Goal: Task Accomplishment & Management: Complete application form

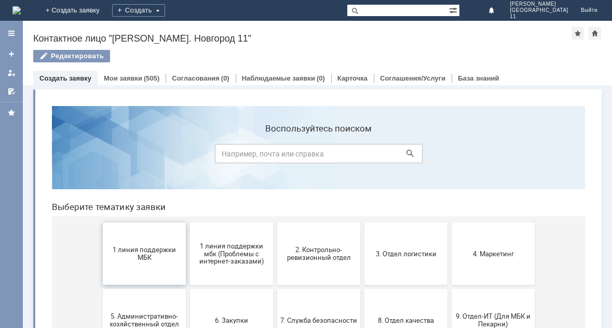
click at [148, 242] on button "1 линия поддержки МБК" at bounding box center [144, 253] width 83 height 62
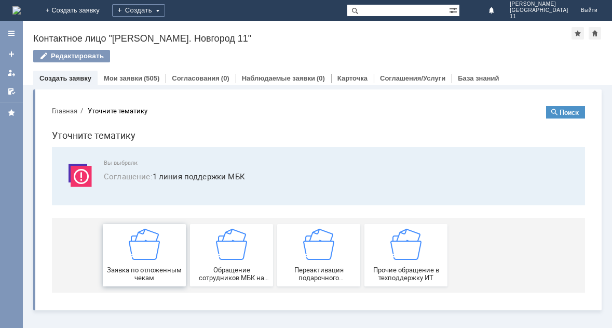
click at [122, 257] on div "Заявка по отложенным чекам" at bounding box center [144, 254] width 77 height 53
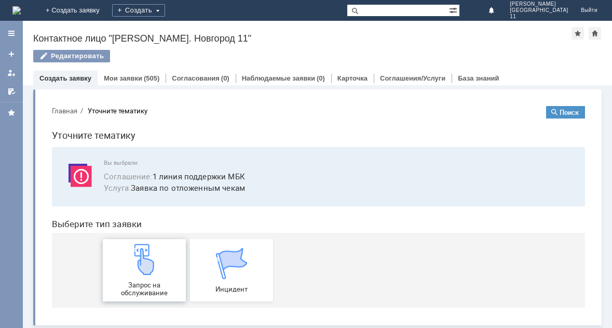
click at [119, 265] on div "Запрос на обслуживание" at bounding box center [144, 269] width 77 height 53
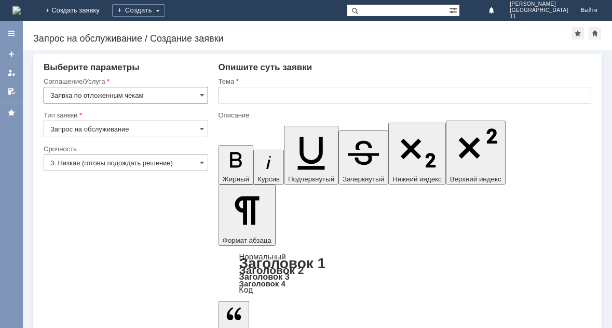
click at [162, 92] on input "Заявка по отложенным чекам" at bounding box center [126, 95] width 165 height 17
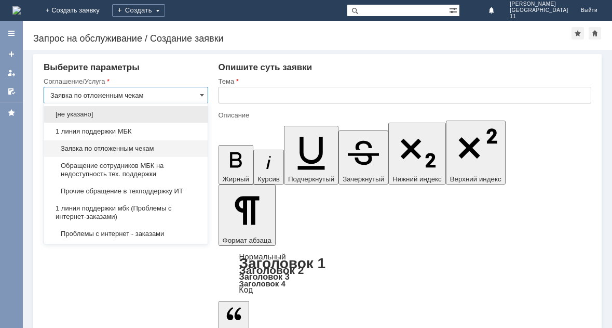
click at [162, 92] on input "Заявка по отложенным чекам" at bounding box center [126, 95] width 165 height 17
click at [247, 94] on input "text" at bounding box center [405, 95] width 373 height 17
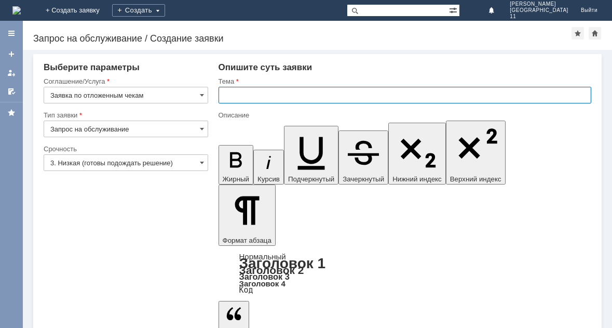
type input "Заявка по отложенным чекам"
click at [260, 100] on input "text" at bounding box center [405, 95] width 373 height 17
click at [291, 93] on input "Отложенные счеки" at bounding box center [405, 95] width 373 height 17
type input "Отложенные чеки"
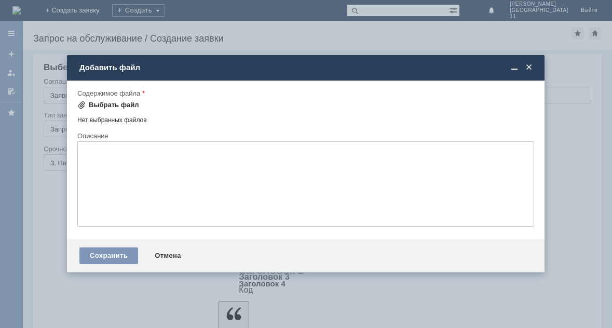
click at [99, 102] on div "Выбрать файл" at bounding box center [114, 105] width 50 height 8
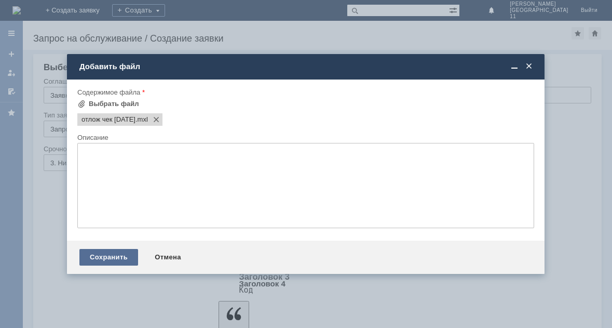
click at [114, 262] on div "Сохранить" at bounding box center [108, 257] width 59 height 17
